Goal: Task Accomplishment & Management: Complete application form

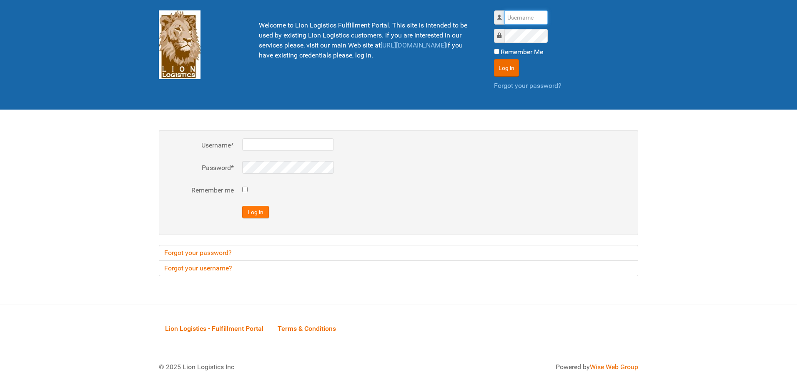
type input "al"
click at [257, 208] on button "Log in" at bounding box center [255, 212] width 27 height 12
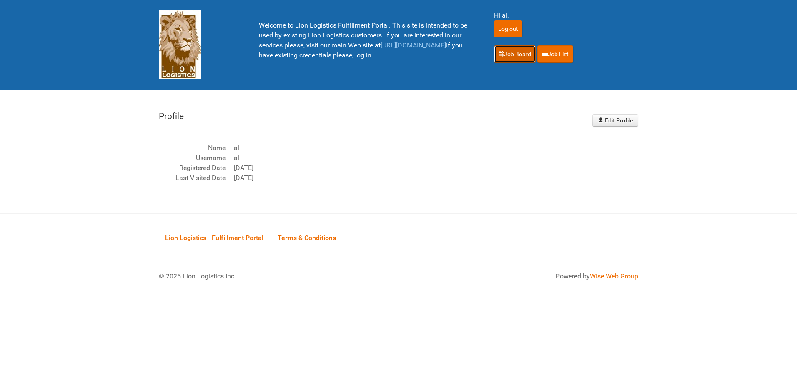
click at [507, 50] on link "Job Board" at bounding box center [515, 53] width 42 height 17
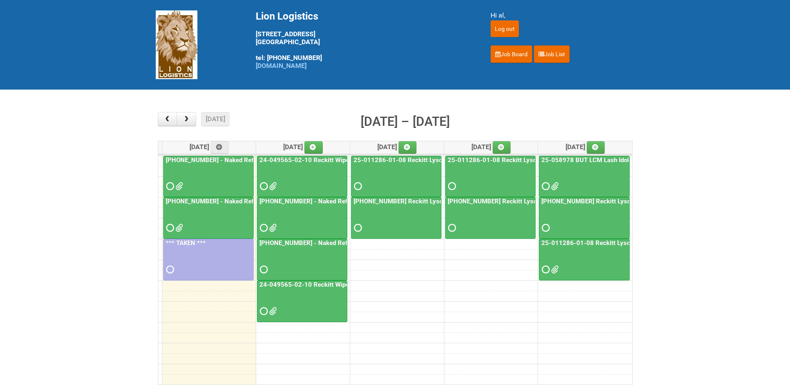
click at [235, 207] on div at bounding box center [208, 220] width 89 height 27
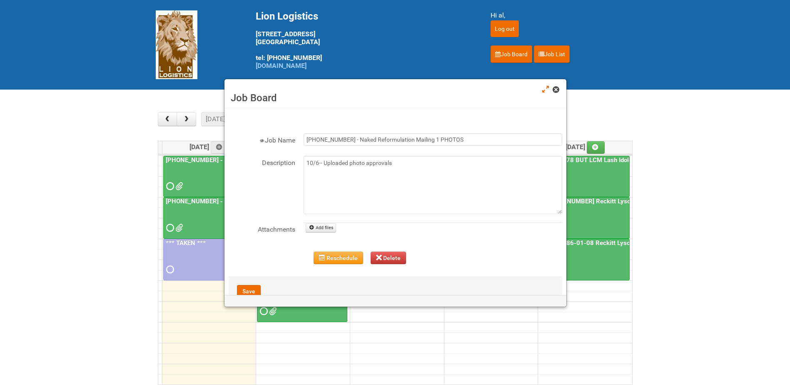
click at [559, 90] on span at bounding box center [556, 90] width 6 height 6
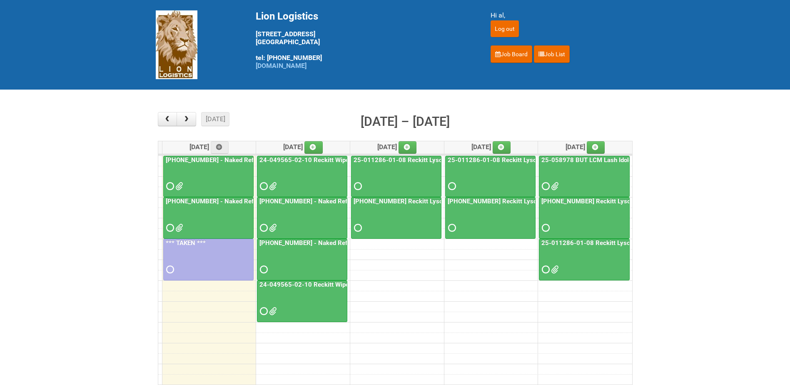
click at [311, 213] on div at bounding box center [302, 220] width 89 height 27
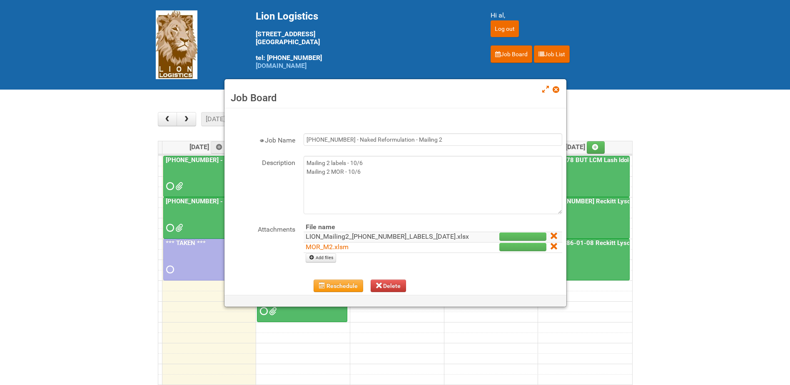
click at [338, 240] on td "LION_Mailing2_[PHONE_NUMBER]_LABELS_[DATE].xlsx" at bounding box center [390, 237] width 173 height 10
click at [337, 237] on link "LION_Mailing2_[PHONE_NUMBER]_LABELS_[DATE].xlsx" at bounding box center [387, 236] width 163 height 8
click at [317, 262] on link "Add files" at bounding box center [321, 257] width 30 height 9
type input "C:\fakepath\LION_Mailing2_[PHONE_NUMBER]_LABELS_[DATE]_FIXED.xlsx"
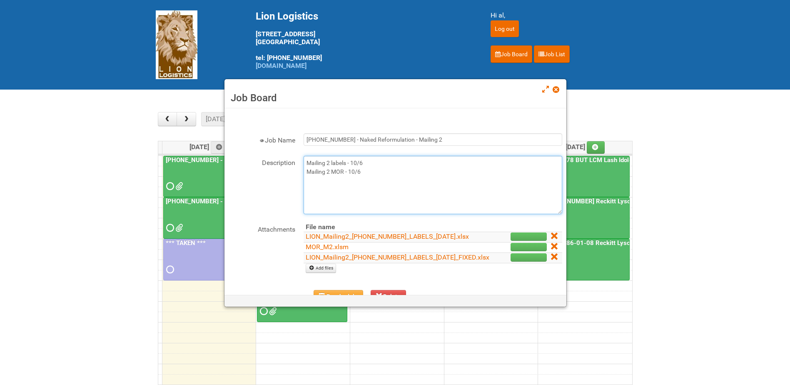
click at [374, 176] on textarea "Mailing 2 labels - 10/6 Mailing 2 MOR - 10/6" at bounding box center [433, 185] width 259 height 58
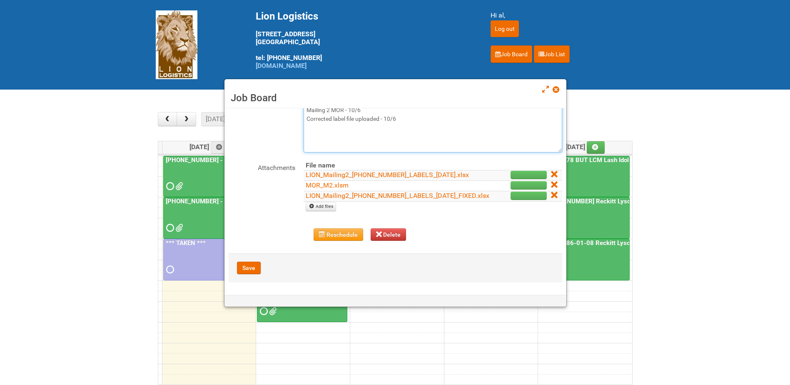
scroll to position [77, 0]
type textarea "Mailing 2 labels - 10/6 Mailing 2 MOR - 10/6 Corrected label file uploaded - 10…"
click at [246, 268] on button "Save" at bounding box center [249, 268] width 24 height 12
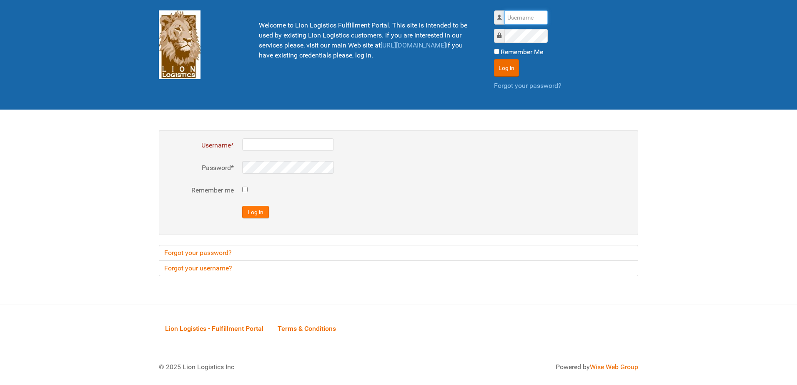
type input "al"
click at [266, 212] on button "Log in" at bounding box center [255, 212] width 27 height 12
